Goal: Task Accomplishment & Management: Manage account settings

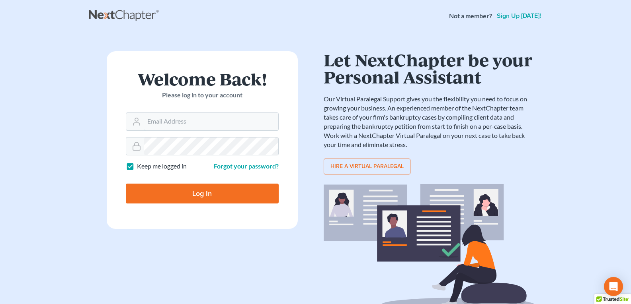
type input "[EMAIL_ADDRESS][DOMAIN_NAME]"
click at [169, 199] on input "Log In" at bounding box center [202, 194] width 153 height 20
type input "Thinking..."
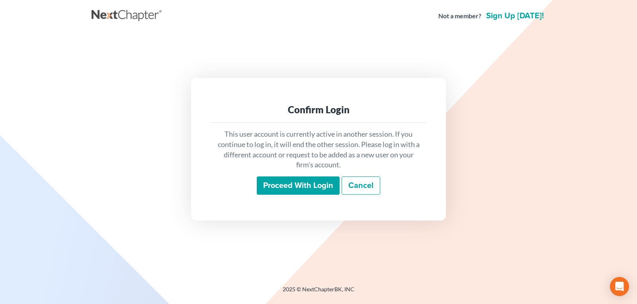
click at [271, 183] on input "Proceed with login" at bounding box center [298, 186] width 83 height 18
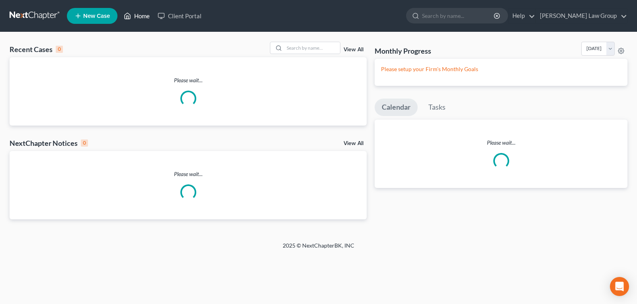
click at [144, 20] on link "Home" at bounding box center [137, 16] width 34 height 14
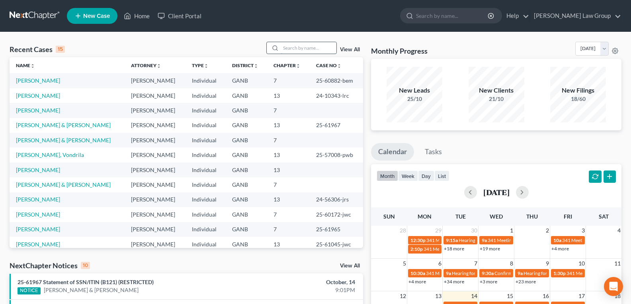
click at [296, 49] on input "search" at bounding box center [308, 48] width 56 height 12
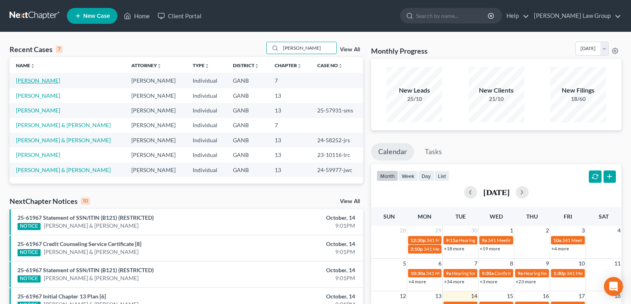
type input "Monique"
click at [28, 82] on link "[PERSON_NAME]" at bounding box center [38, 80] width 44 height 7
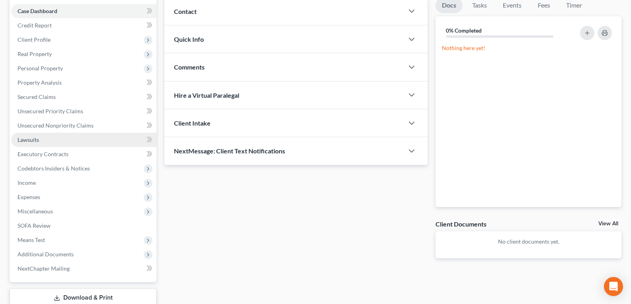
scroll to position [80, 0]
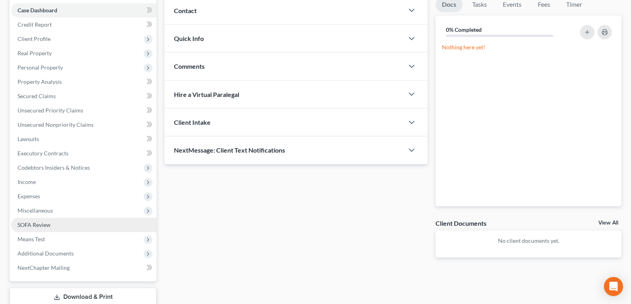
click at [30, 224] on span "SOFA Review" at bounding box center [34, 225] width 33 height 7
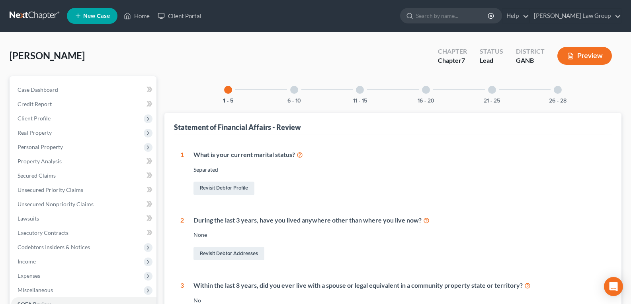
click at [560, 91] on div at bounding box center [557, 90] width 8 height 8
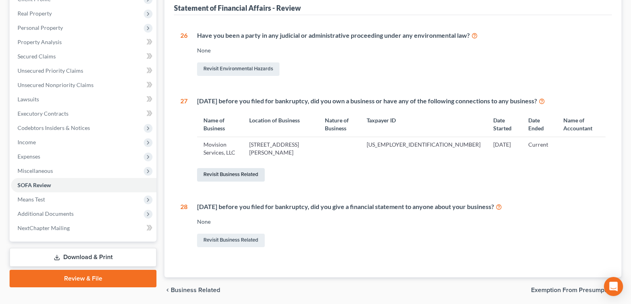
click at [227, 173] on link "Revisit Business Related" at bounding box center [231, 175] width 68 height 14
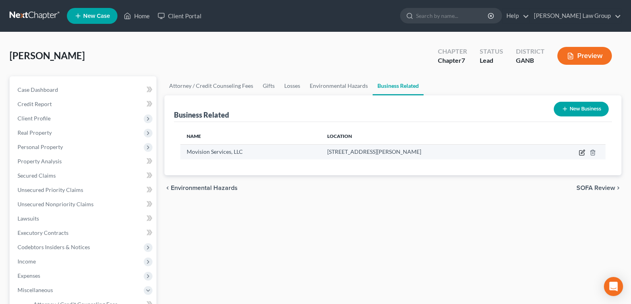
click at [581, 153] on icon "button" at bounding box center [582, 152] width 4 height 4
select select "sole_proprietor"
select select "10"
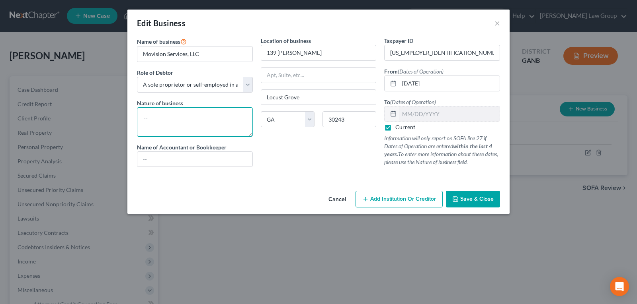
click at [189, 125] on textarea at bounding box center [195, 121] width 116 height 29
type textarea "Web Design"
click at [479, 201] on span "Save & Close" at bounding box center [476, 199] width 33 height 7
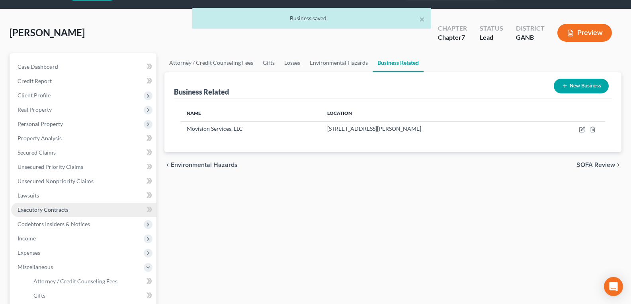
scroll to position [40, 0]
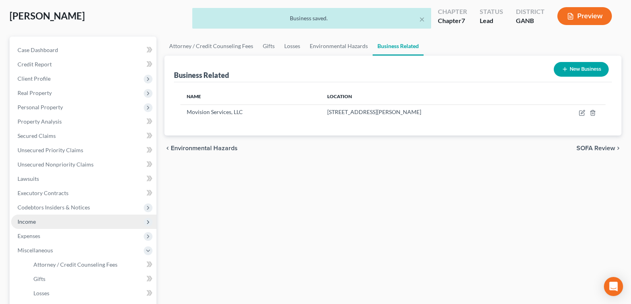
click at [42, 222] on span "Income" at bounding box center [83, 222] width 145 height 14
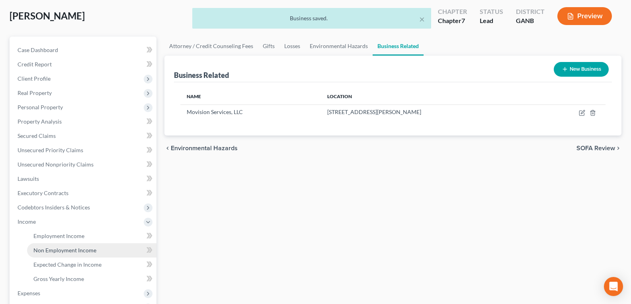
click at [60, 252] on span "Non Employment Income" at bounding box center [64, 250] width 63 height 7
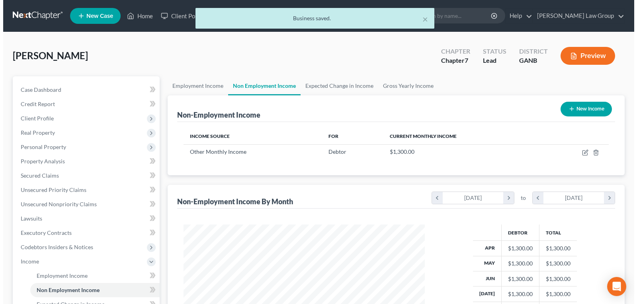
scroll to position [143, 257]
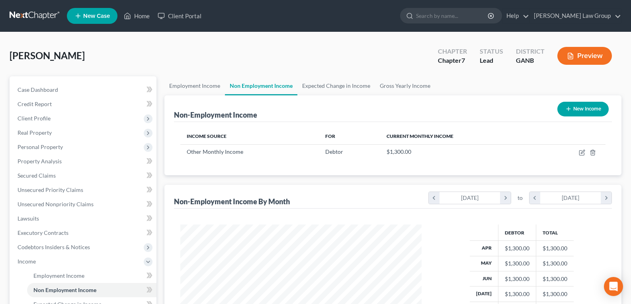
click at [573, 107] on button "New Income" at bounding box center [582, 109] width 51 height 15
select select "0"
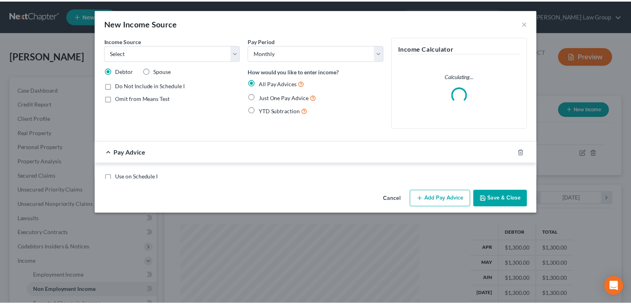
scroll to position [143, 260]
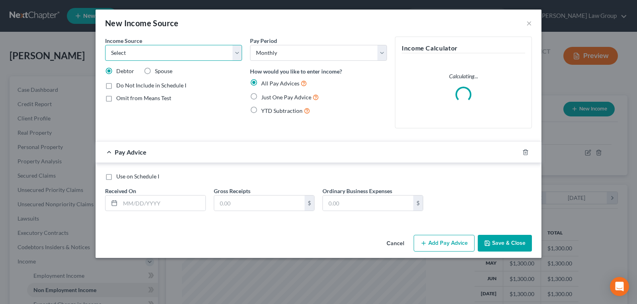
click at [237, 52] on select "Select Unemployment Disability (from employer) Pension Retirement Social Securi…" at bounding box center [173, 53] width 137 height 16
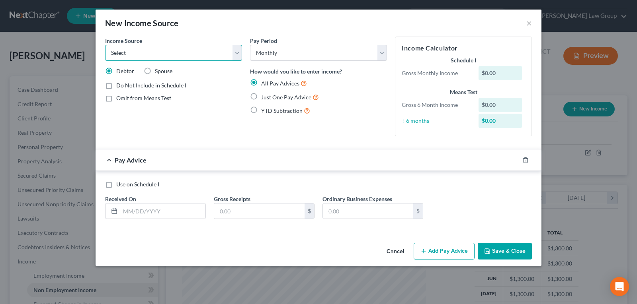
select select "7"
click at [105, 45] on select "Select Unemployment Disability (from employer) Pension Retirement Social Securi…" at bounding box center [173, 53] width 137 height 16
click at [261, 97] on label "Just One Pay Advice" at bounding box center [290, 97] width 58 height 9
click at [264, 97] on input "Just One Pay Advice" at bounding box center [266, 95] width 5 height 5
radio input "true"
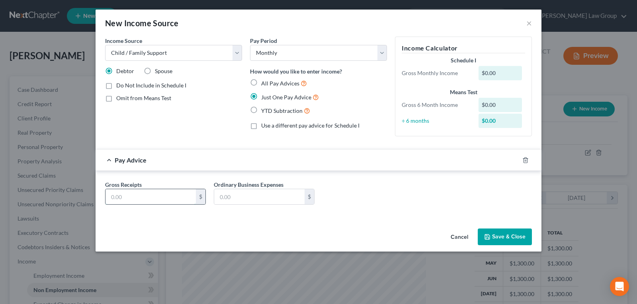
click at [147, 196] on input "text" at bounding box center [150, 196] width 90 height 15
type input "600.00"
click at [507, 234] on button "Save & Close" at bounding box center [504, 237] width 54 height 17
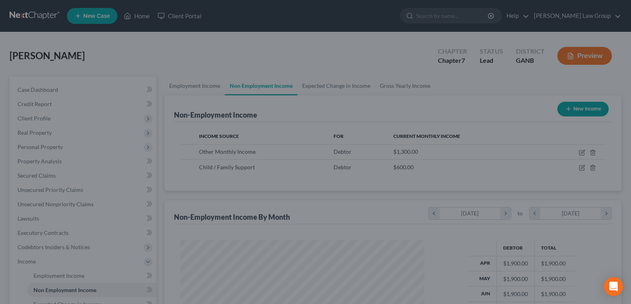
scroll to position [397720, 397606]
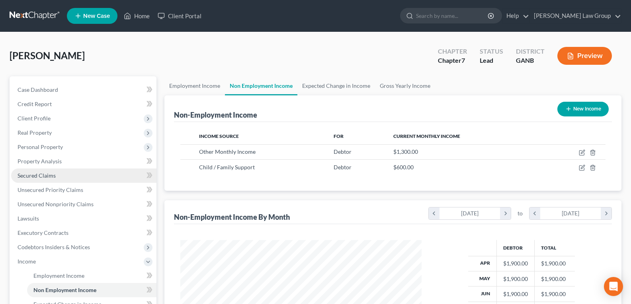
click at [43, 180] on link "Secured Claims" at bounding box center [83, 176] width 145 height 14
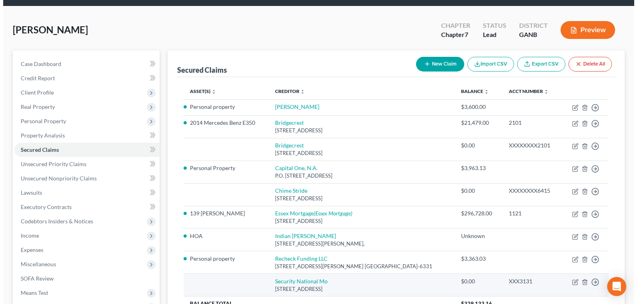
scroll to position [40, 0]
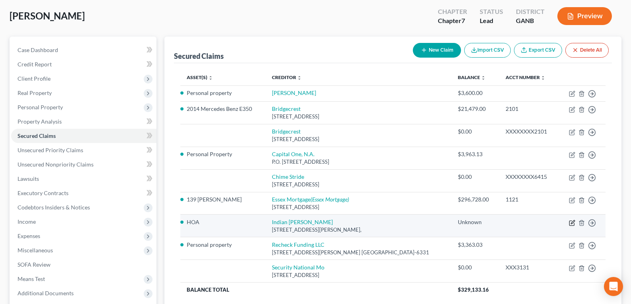
click at [571, 224] on icon "button" at bounding box center [572, 223] width 6 height 6
select select "2"
select select "0"
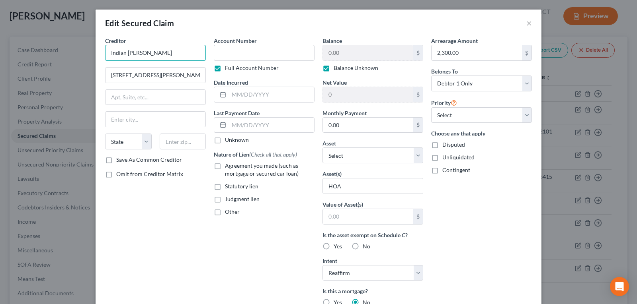
click at [170, 55] on input "Indian Grove HOA" at bounding box center [155, 53] width 101 height 16
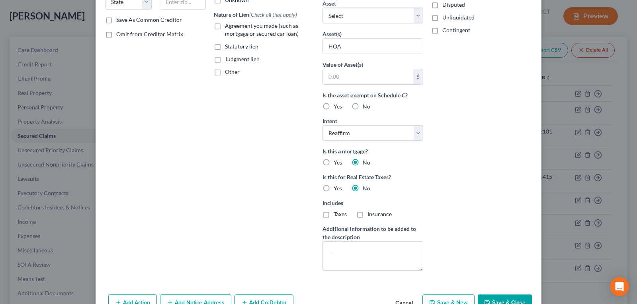
scroll to position [159, 0]
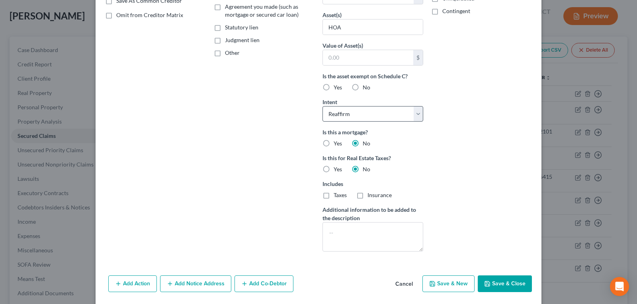
type input "Indian Grove Home Owner Association Inc."
click at [416, 119] on select "Select Surrender Redeem Reaffirm Avoid Other" at bounding box center [372, 114] width 101 height 16
select select
click at [322, 106] on select "Select Surrender Redeem Reaffirm Avoid Other" at bounding box center [372, 114] width 101 height 16
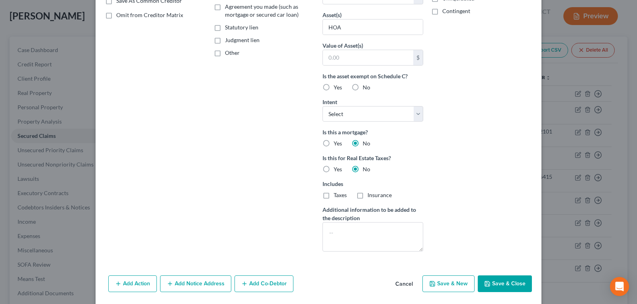
click at [493, 282] on button "Save & Close" at bounding box center [504, 284] width 54 height 17
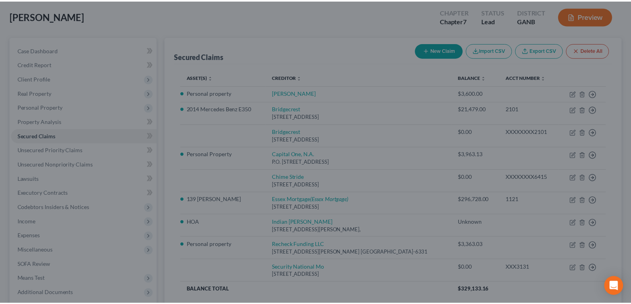
scroll to position [99, 0]
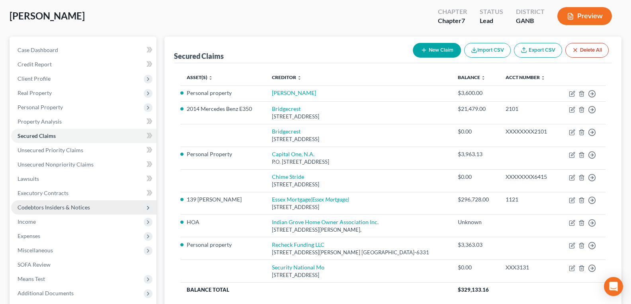
click at [45, 212] on span "Codebtors Insiders & Notices" at bounding box center [83, 208] width 145 height 14
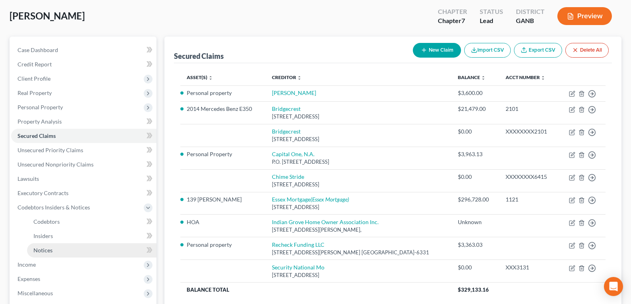
click at [46, 249] on span "Notices" at bounding box center [42, 250] width 19 height 7
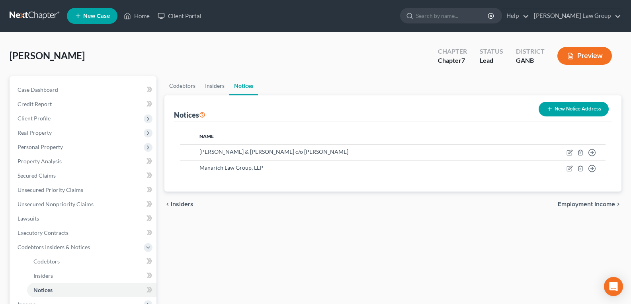
click at [550, 115] on button "New Notice Address" at bounding box center [573, 109] width 70 height 15
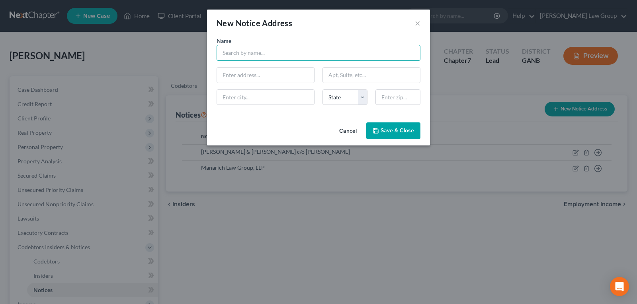
click at [252, 54] on input "text" at bounding box center [318, 53] width 204 height 16
type input "Dunlap Gardiner"
paste input "5604 Wendy Bagwell Pkwy STE 923, Hiram, GA 30141"
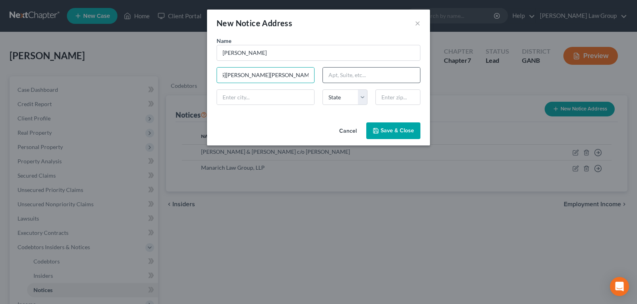
type input "5604 Wendy Bagwell Pkwy STE 923, Hiram, GA 30141"
click at [347, 71] on input "text" at bounding box center [371, 75] width 97 height 15
click at [296, 74] on input "5604 Wendy Bagwell Pkwy STE 923, Hiram, GA 30141" at bounding box center [265, 75] width 97 height 15
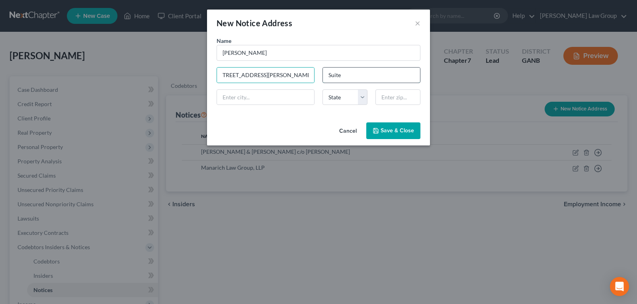
click at [358, 75] on input "Suite" at bounding box center [371, 75] width 97 height 15
type input "Suite 923"
click at [302, 80] on input "5604 Wendy Bagwell Pkwy STE 923, Hiram, GA 30141" at bounding box center [265, 75] width 97 height 15
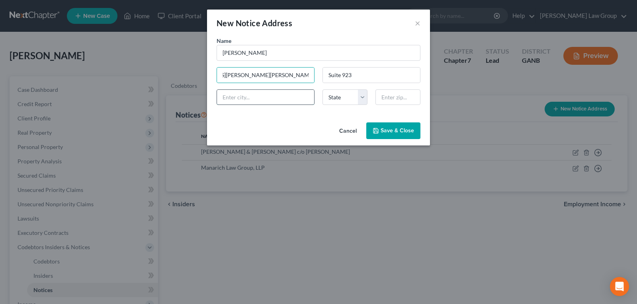
click at [292, 95] on input "text" at bounding box center [265, 97] width 97 height 15
type input "Hiram"
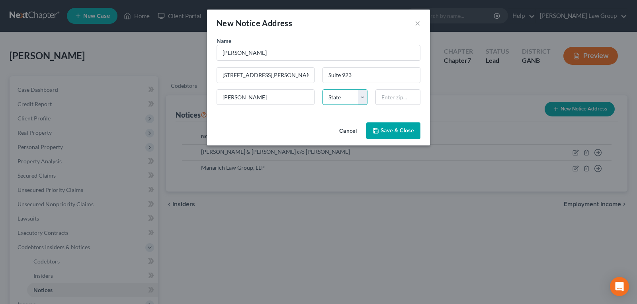
select select "10"
type input "30141"
drag, startPoint x: 290, startPoint y: 75, endPoint x: 335, endPoint y: 72, distance: 45.1
click at [335, 72] on div "Name * Dunlap Gardiner 5604 Wendy Bagwell Pkwy STE 923, Hiram, GA 30141 Suite 9…" at bounding box center [318, 74] width 212 height 75
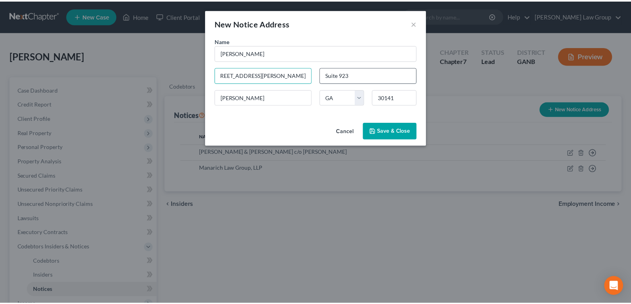
scroll to position [0, 0]
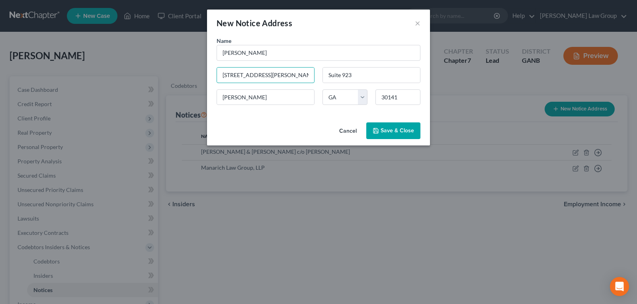
type input "5604 Wendy Bagwell Pkwy"
click at [385, 138] on button "Save & Close" at bounding box center [393, 131] width 54 height 17
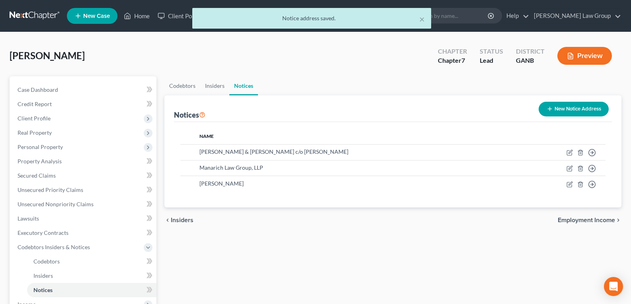
click at [393, 220] on div "chevron_left Insiders Employment Income chevron_right" at bounding box center [392, 220] width 457 height 25
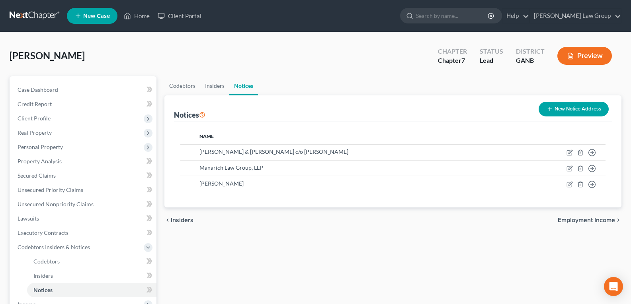
click at [294, 237] on div "Codebtors Insiders Notices Notices New Notice Address Name Lloyd & McDaniel c/o…" at bounding box center [392, 263] width 465 height 374
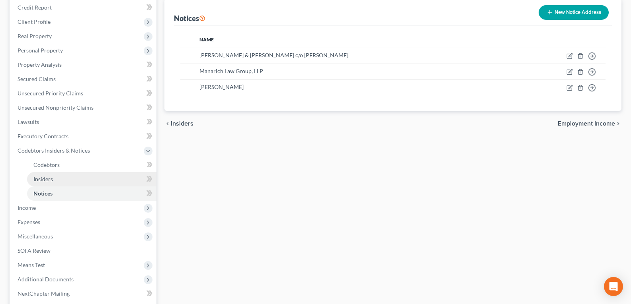
scroll to position [96, 0]
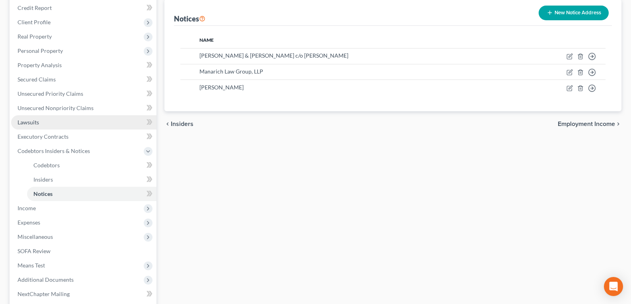
click at [39, 122] on link "Lawsuits" at bounding box center [83, 122] width 145 height 14
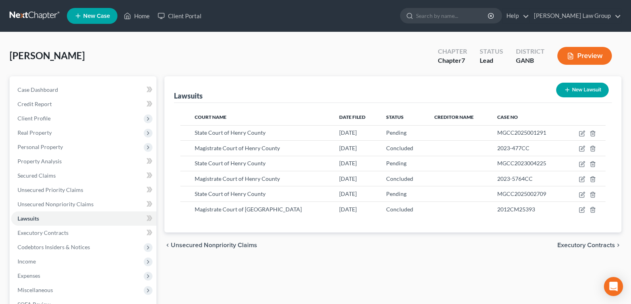
click at [420, 263] on div "Lawsuits New Lawsuit Court Name Date Filed Status Creditor Name Case No State C…" at bounding box center [392, 241] width 465 height 331
click at [260, 248] on div "chevron_left Unsecured Nonpriority Claims Executory Contracts chevron_right" at bounding box center [392, 245] width 457 height 25
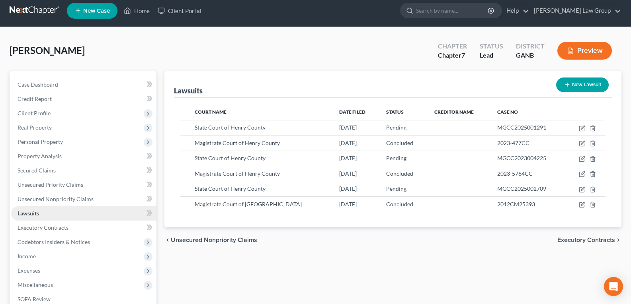
scroll to position [80, 0]
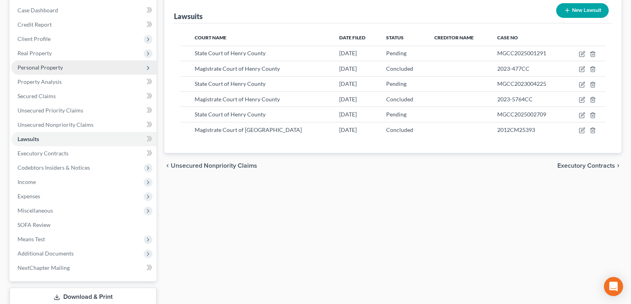
click at [31, 69] on span "Personal Property" at bounding box center [40, 67] width 45 height 7
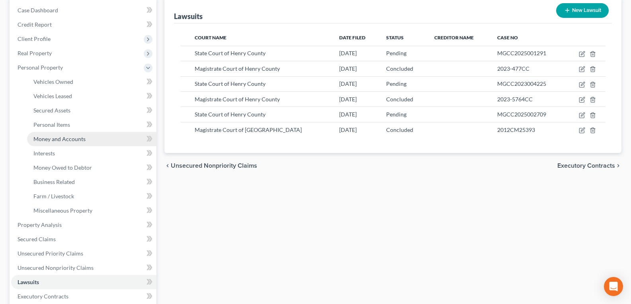
click at [53, 139] on span "Money and Accounts" at bounding box center [59, 139] width 52 height 7
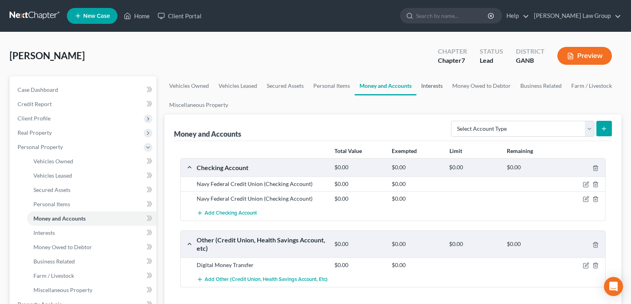
click at [427, 89] on link "Interests" at bounding box center [431, 85] width 31 height 19
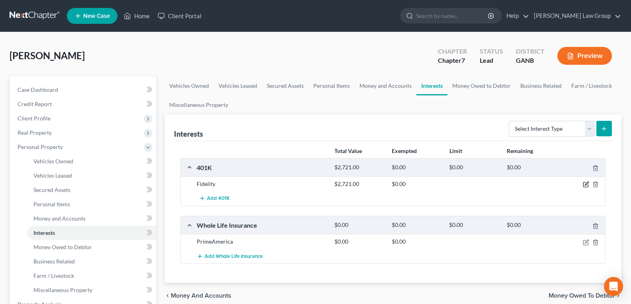
drag, startPoint x: 584, startPoint y: 183, endPoint x: 582, endPoint y: 188, distance: 5.0
click at [585, 184] on icon "button" at bounding box center [585, 184] width 6 height 6
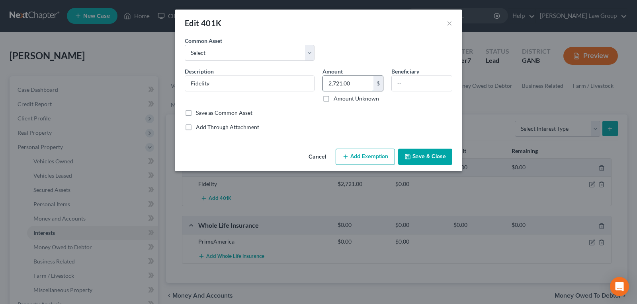
click at [363, 85] on input "2,721.00" at bounding box center [348, 83] width 51 height 15
click at [360, 86] on input "2,721.00" at bounding box center [348, 83] width 51 height 15
type input "2,158.62"
click at [425, 161] on button "Save & Close" at bounding box center [425, 157] width 54 height 17
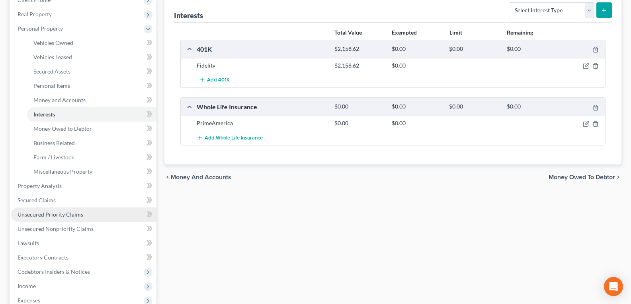
scroll to position [119, 0]
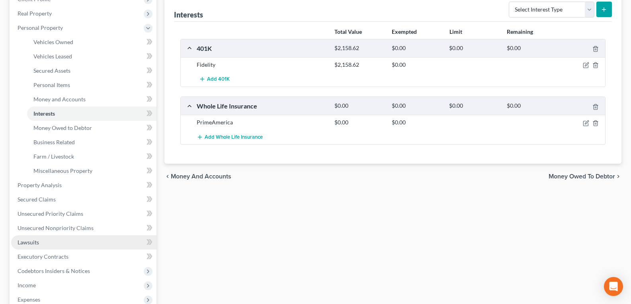
click at [38, 244] on span "Lawsuits" at bounding box center [28, 242] width 21 height 7
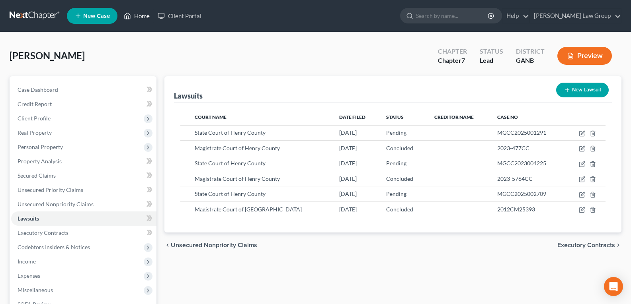
click at [132, 18] on link "Home" at bounding box center [137, 16] width 34 height 14
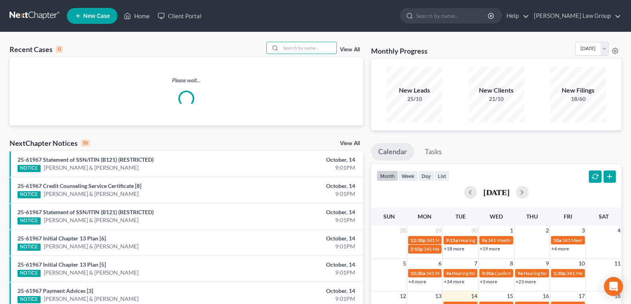
drag, startPoint x: 294, startPoint y: 50, endPoint x: 279, endPoint y: 41, distance: 17.5
click at [293, 49] on input "search" at bounding box center [308, 48] width 56 height 12
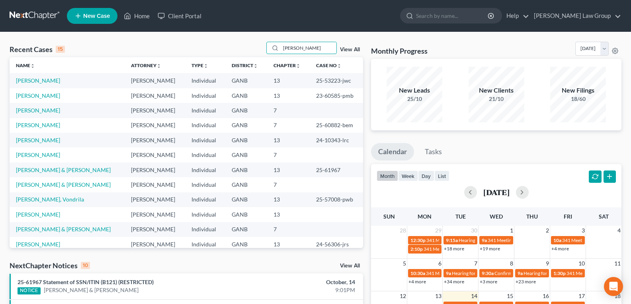
type input "Fowler"
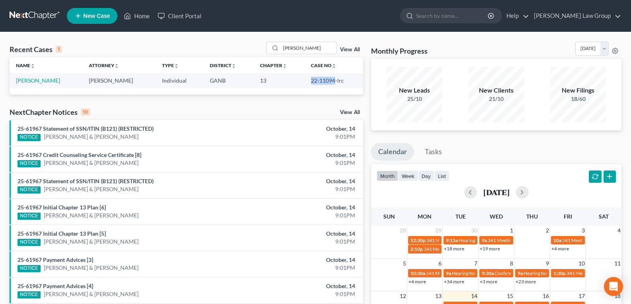
drag, startPoint x: 300, startPoint y: 80, endPoint x: 331, endPoint y: 86, distance: 32.0
click at [331, 86] on tr "Fowler, Brenda Lorena Saedi Individual GANB 13 22-11094-lrc" at bounding box center [186, 80] width 353 height 15
copy tr "22-11094"
click at [24, 82] on link "[PERSON_NAME]" at bounding box center [38, 80] width 44 height 7
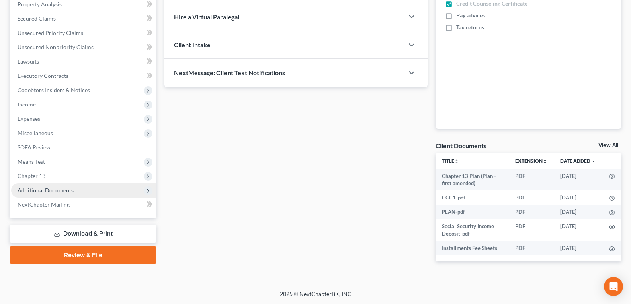
scroll to position [158, 0]
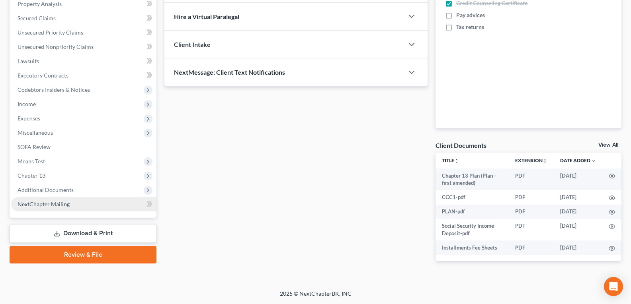
drag, startPoint x: 46, startPoint y: 188, endPoint x: 65, endPoint y: 205, distance: 25.4
click at [46, 188] on span "Additional Documents" at bounding box center [46, 190] width 56 height 7
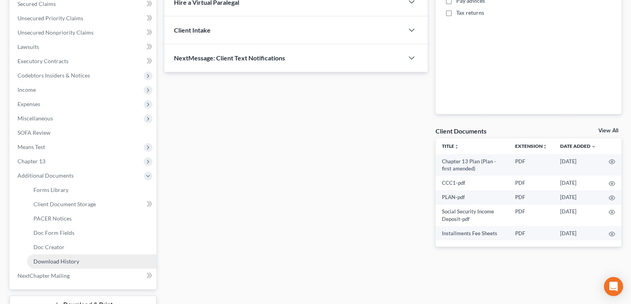
scroll to position [197, 0]
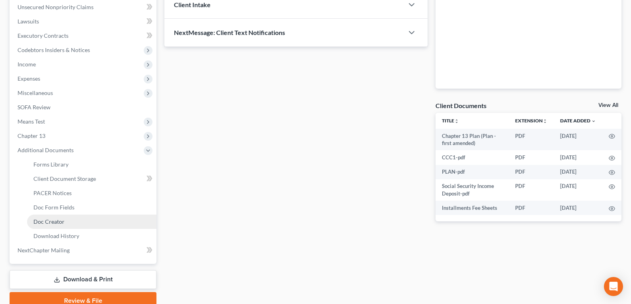
click at [55, 224] on span "Doc Creator" at bounding box center [48, 221] width 31 height 7
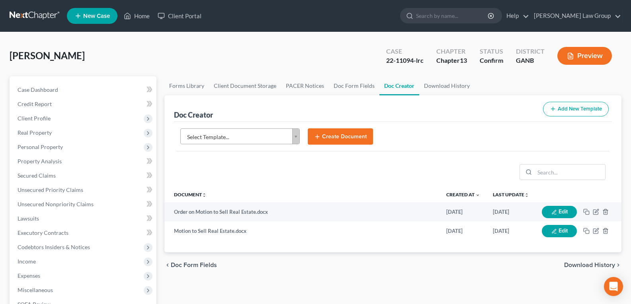
click at [294, 140] on body "Home New Case Client Portal Saedi Law Group legalstaff@saedilawgroup.com My Acc…" at bounding box center [315, 269] width 631 height 538
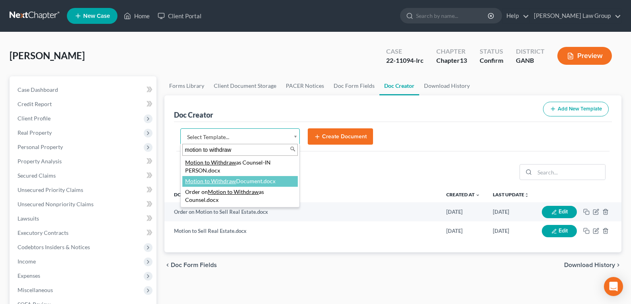
type input "motion to withdraw"
select select "111663"
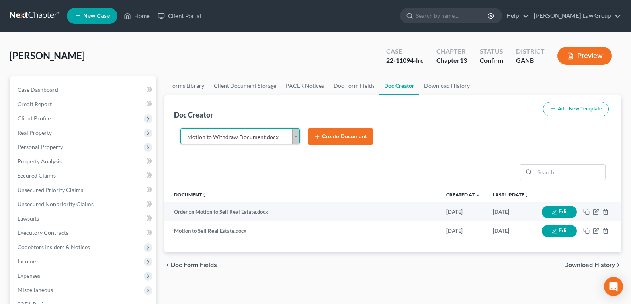
click at [343, 138] on button "Create Document" at bounding box center [340, 137] width 65 height 17
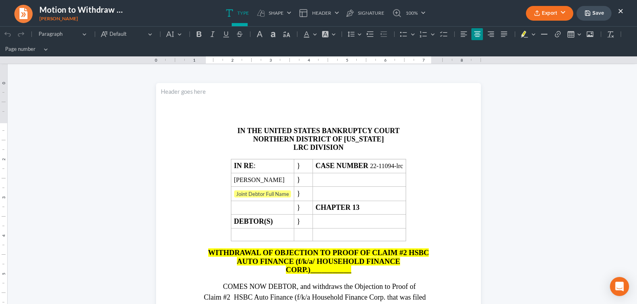
click at [562, 14] on button "Export" at bounding box center [549, 13] width 47 height 15
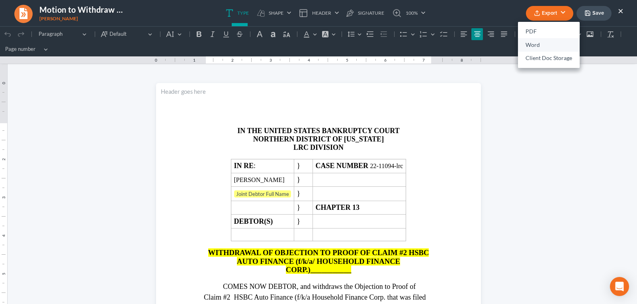
click at [545, 46] on link "Word" at bounding box center [549, 45] width 62 height 14
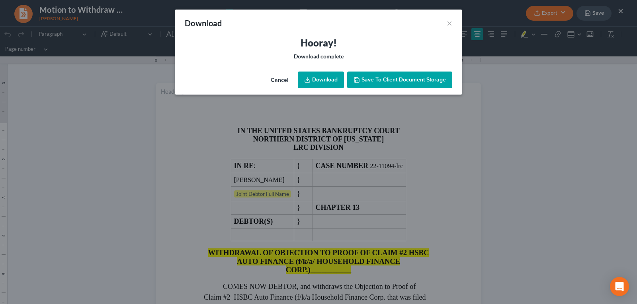
click at [316, 76] on link "Download" at bounding box center [321, 80] width 46 height 17
click at [508, 88] on div "Download × Hooray! Download complete Cancel Download Save to Client Document St…" at bounding box center [318, 152] width 637 height 304
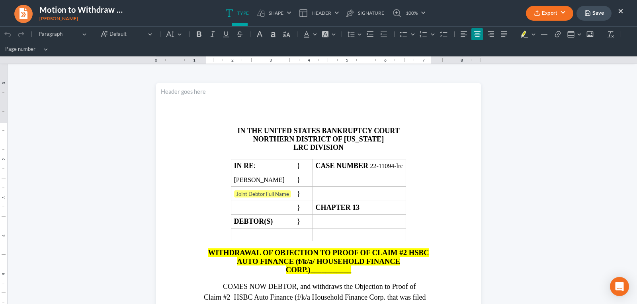
click at [621, 12] on button "×" at bounding box center [620, 11] width 6 height 10
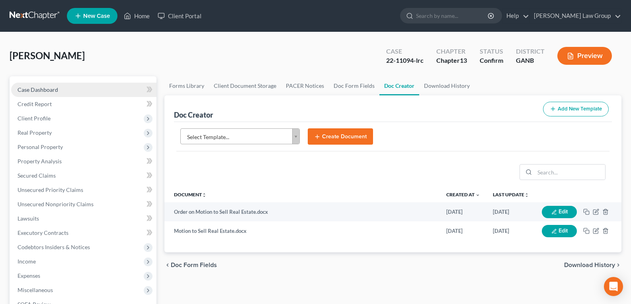
click at [33, 90] on span "Case Dashboard" at bounding box center [38, 89] width 41 height 7
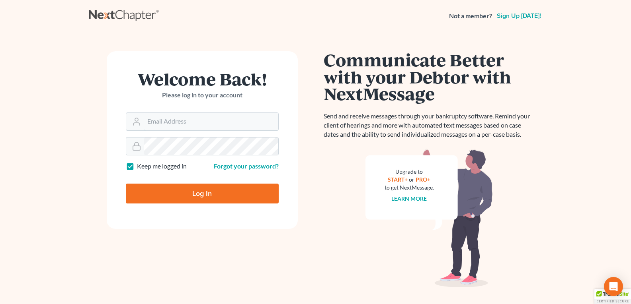
type input "[EMAIL_ADDRESS][DOMAIN_NAME]"
click at [185, 195] on input "Log In" at bounding box center [202, 194] width 153 height 20
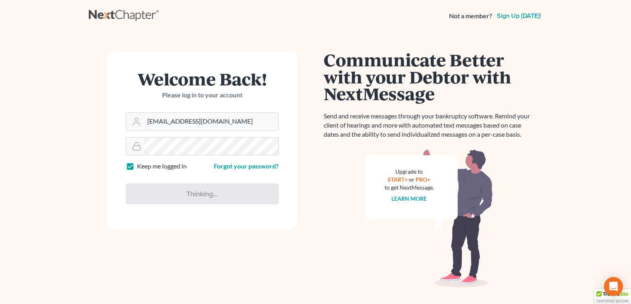
type input "Thinking..."
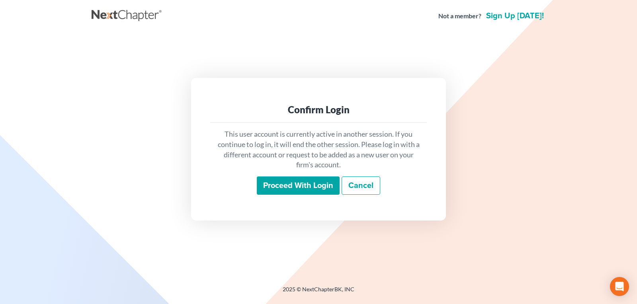
click at [261, 182] on input "Proceed with login" at bounding box center [298, 186] width 83 height 18
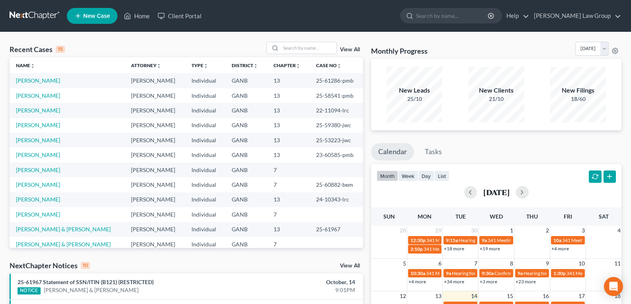
click at [345, 51] on link "View All" at bounding box center [350, 50] width 20 height 6
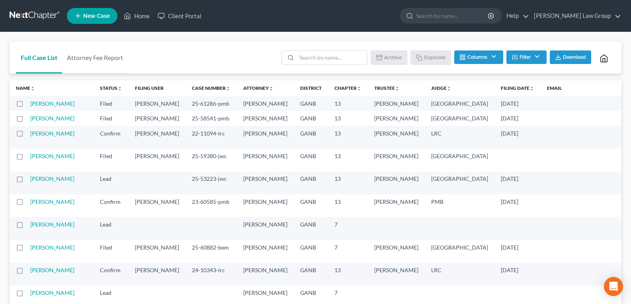
click at [509, 54] on button "Filter" at bounding box center [526, 58] width 40 height 14
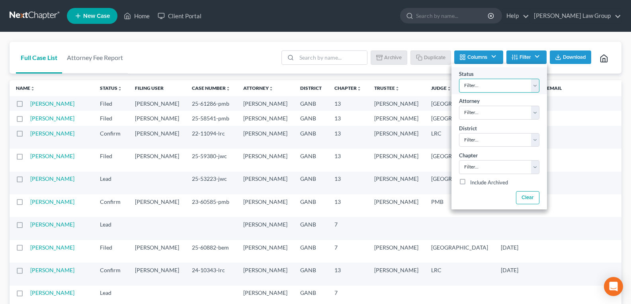
click at [487, 88] on select "Filter... Confirm Discharged Dismissed Filed In Progress Lead Lost Lead Ready t…" at bounding box center [499, 86] width 80 height 14
select select "3"
click at [459, 79] on select "Filter... Confirm Discharged Dismissed Filed In Progress Lead Lost Lead Ready t…" at bounding box center [499, 86] width 80 height 14
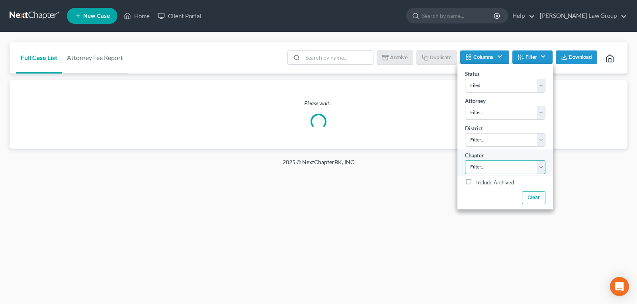
click at [475, 166] on select "Filter... 7 11 13" at bounding box center [505, 167] width 80 height 14
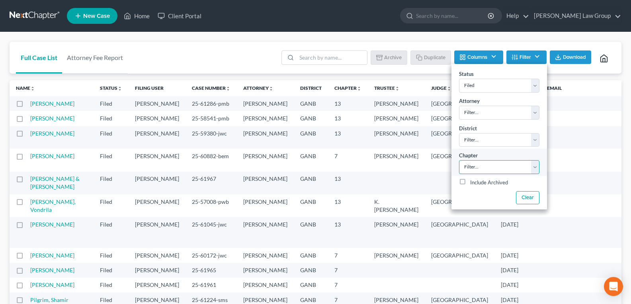
select select "2"
click at [459, 160] on select "Filter... 7 11 13" at bounding box center [499, 167] width 80 height 14
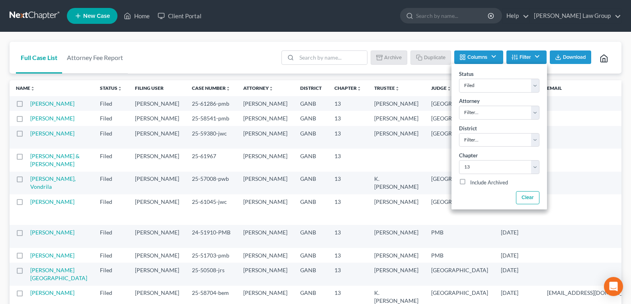
click at [239, 57] on div "Full Case List Attorney Fee Report Batch Download Archive Un-archive Duplicate …" at bounding box center [316, 58] width 612 height 32
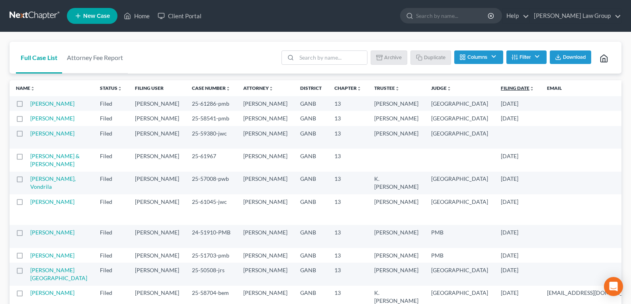
click at [501, 89] on link "Filing Date unfold_more expand_more expand_less" at bounding box center [517, 88] width 33 height 6
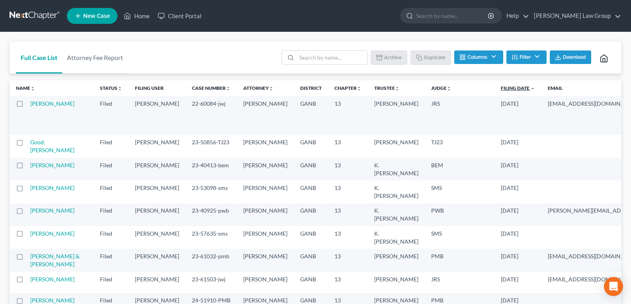
click at [501, 86] on link "Filing Date unfold_more expand_more expand_less" at bounding box center [518, 88] width 34 height 6
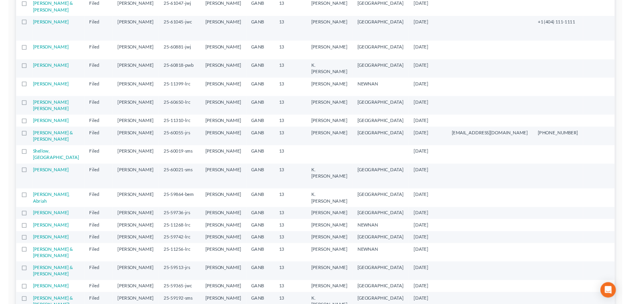
scroll to position [358, 0]
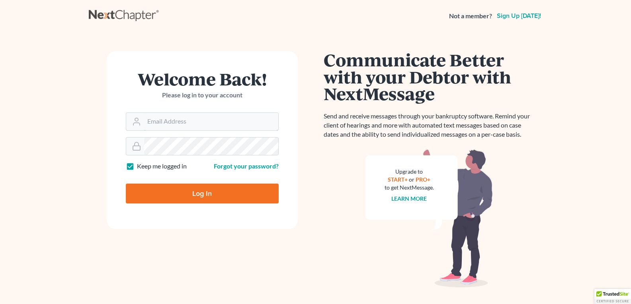
type input "[EMAIL_ADDRESS][DOMAIN_NAME]"
click at [207, 190] on input "Log In" at bounding box center [202, 194] width 153 height 20
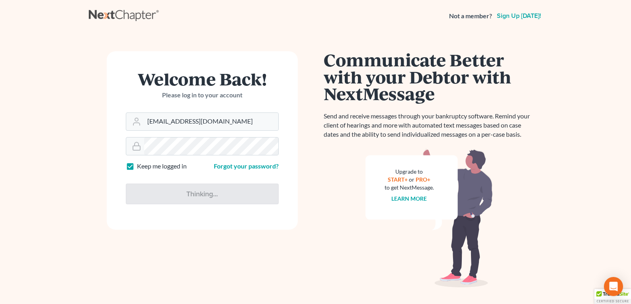
type input "Thinking..."
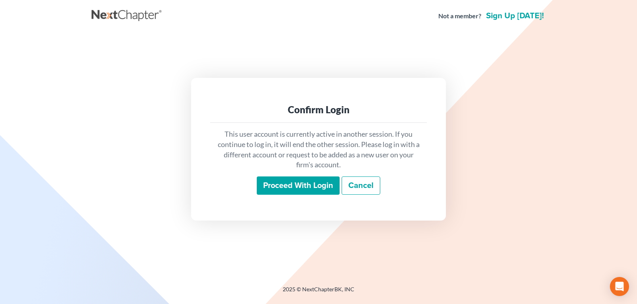
drag, startPoint x: 275, startPoint y: 187, endPoint x: 266, endPoint y: 191, distance: 10.3
click at [275, 187] on input "Proceed with login" at bounding box center [298, 186] width 83 height 18
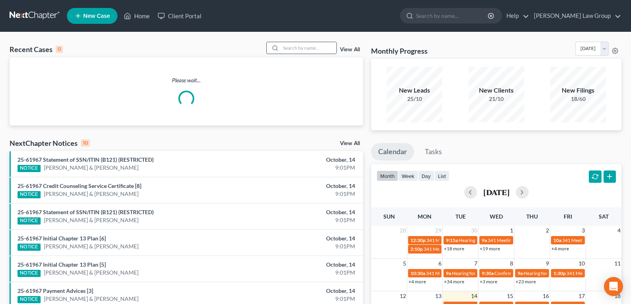
click at [295, 50] on input "search" at bounding box center [308, 48] width 56 height 12
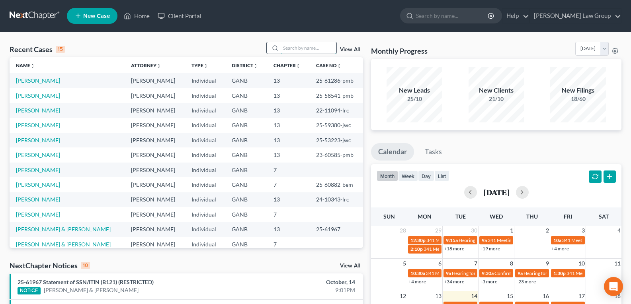
type input "a"
type input "[PERSON_NAME]"
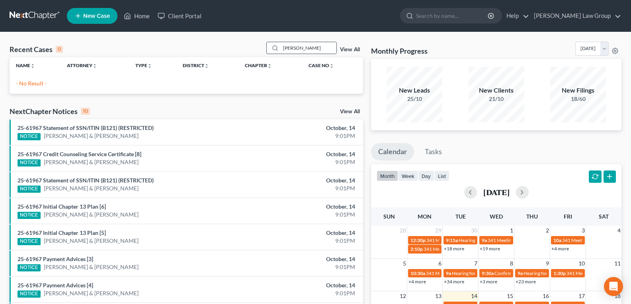
drag, startPoint x: 312, startPoint y: 49, endPoint x: 270, endPoint y: 49, distance: 41.4
click at [270, 49] on div "[PERSON_NAME]" at bounding box center [301, 48] width 71 height 12
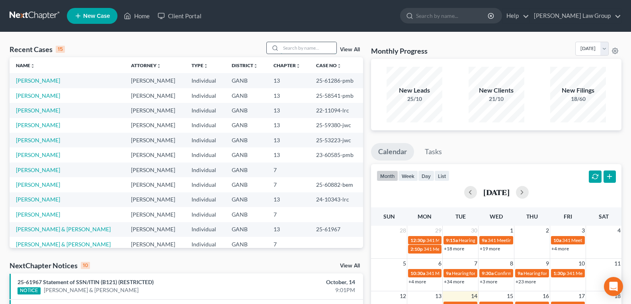
click at [294, 49] on input "search" at bounding box center [308, 48] width 56 height 12
click at [281, 48] on div at bounding box center [274, 48] width 14 height 12
click at [292, 49] on input "search" at bounding box center [308, 48] width 56 height 12
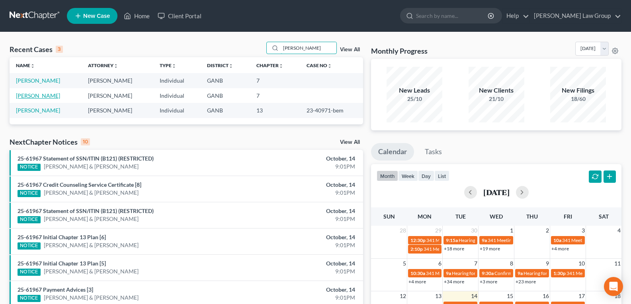
type input "[PERSON_NAME]"
click at [21, 97] on link "[PERSON_NAME]" at bounding box center [38, 95] width 44 height 7
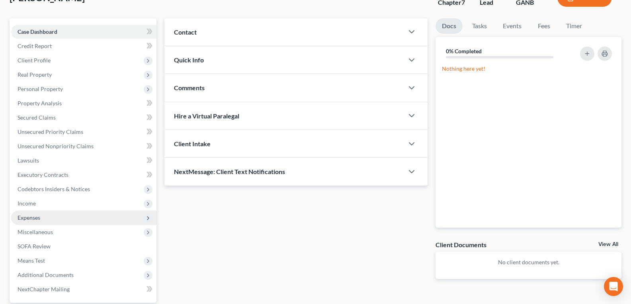
scroll to position [119, 0]
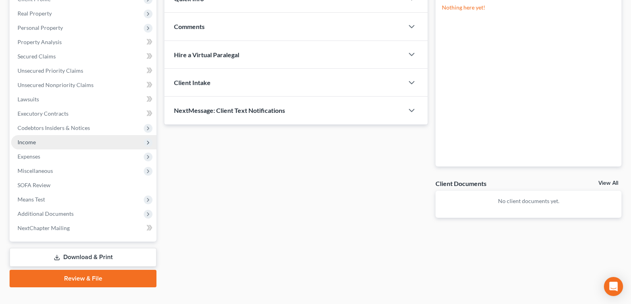
click at [29, 145] on span "Income" at bounding box center [27, 142] width 18 height 7
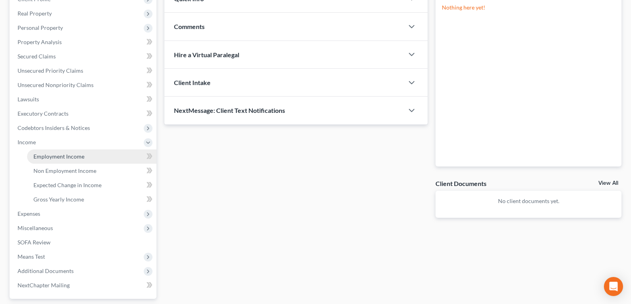
click at [49, 160] on link "Employment Income" at bounding box center [91, 157] width 129 height 14
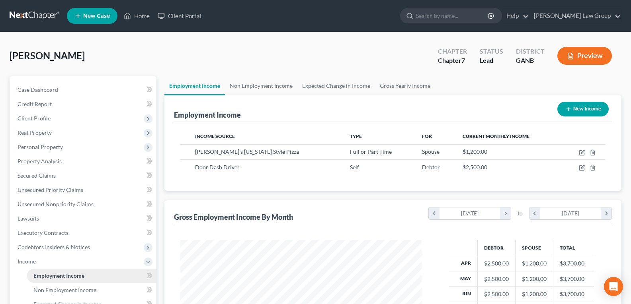
scroll to position [143, 257]
